Goal: Browse casually: Explore the website without a specific task or goal

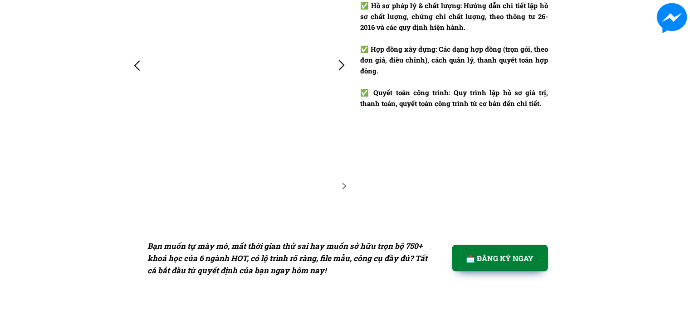
scroll to position [2223, 0]
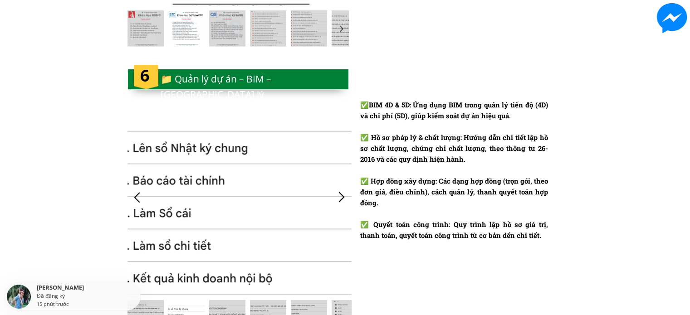
click at [334, 191] on div at bounding box center [341, 197] width 15 height 15
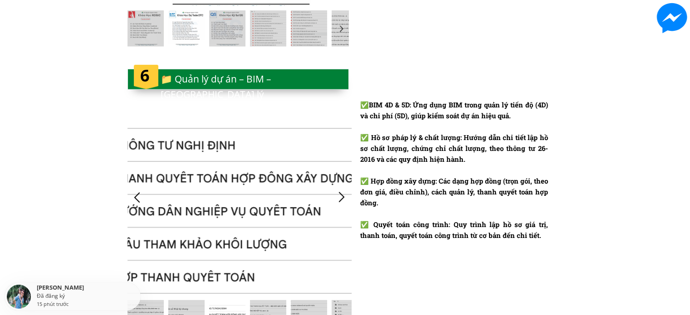
click at [339, 194] on div at bounding box center [341, 197] width 15 height 15
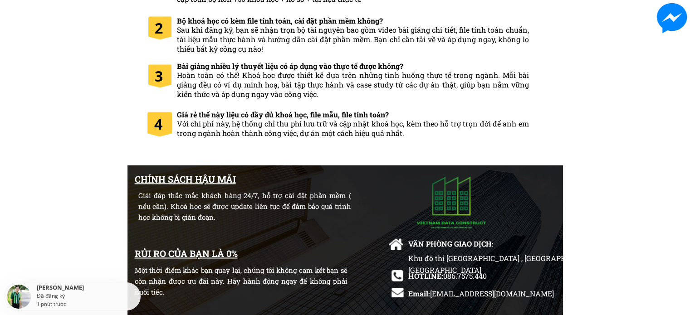
scroll to position [4628, 0]
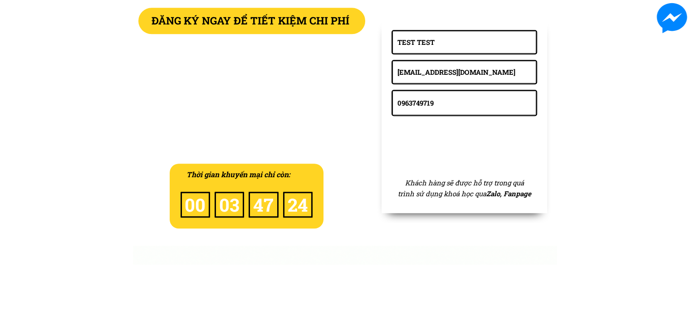
scroll to position [4035, 0]
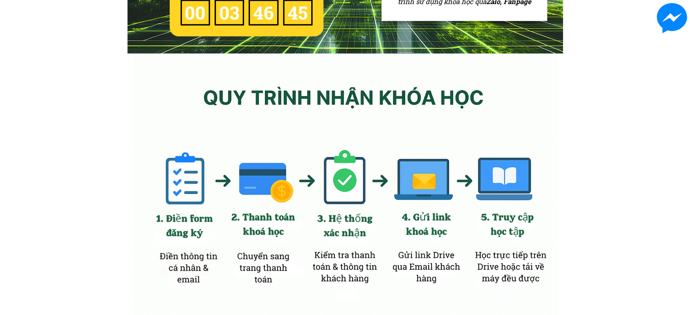
scroll to position [4263, 0]
